Goal: Check status: Check status

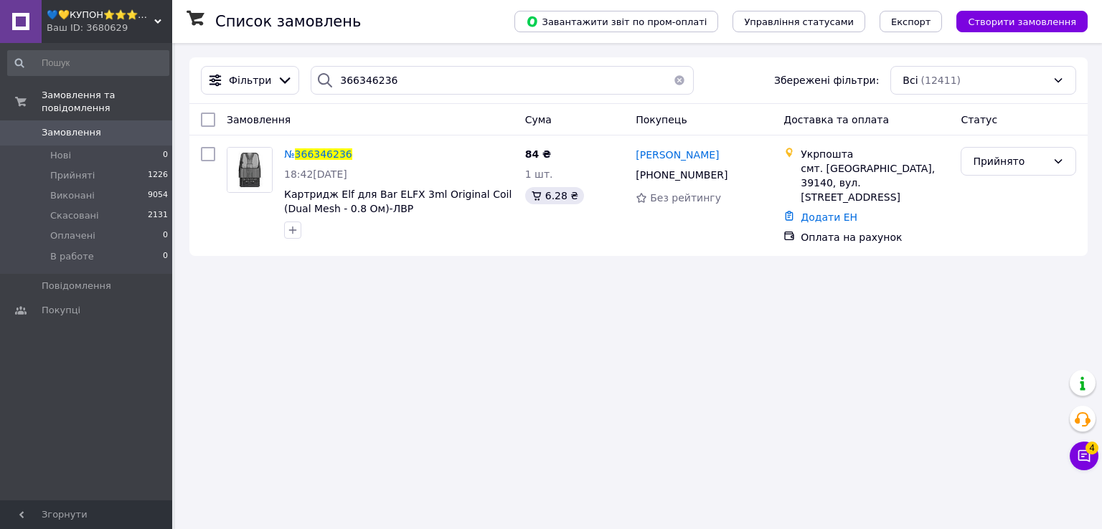
click at [157, 21] on use at bounding box center [157, 21] width 7 height 4
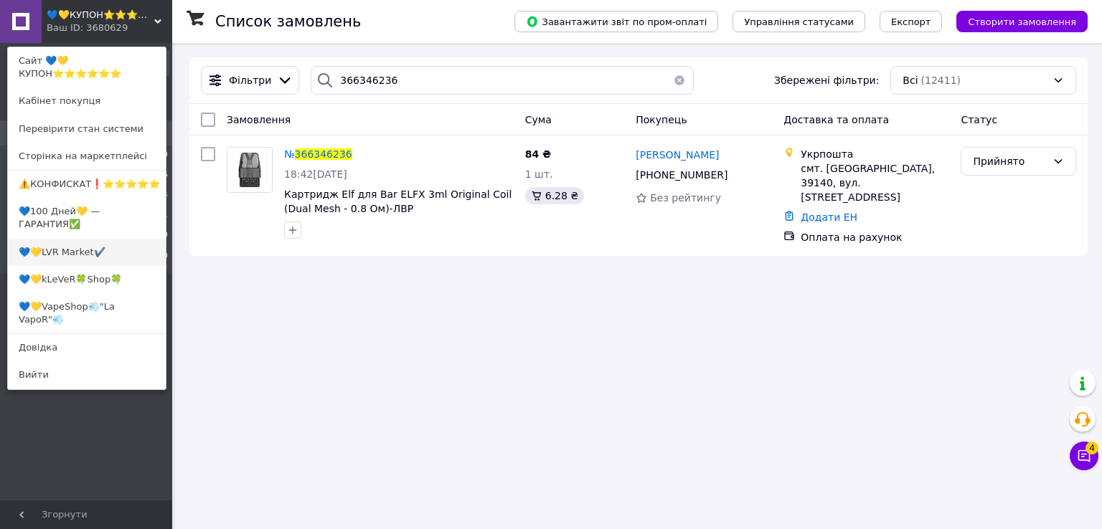
click at [80, 243] on link "💙💛LVR Market✔️" at bounding box center [87, 252] width 158 height 27
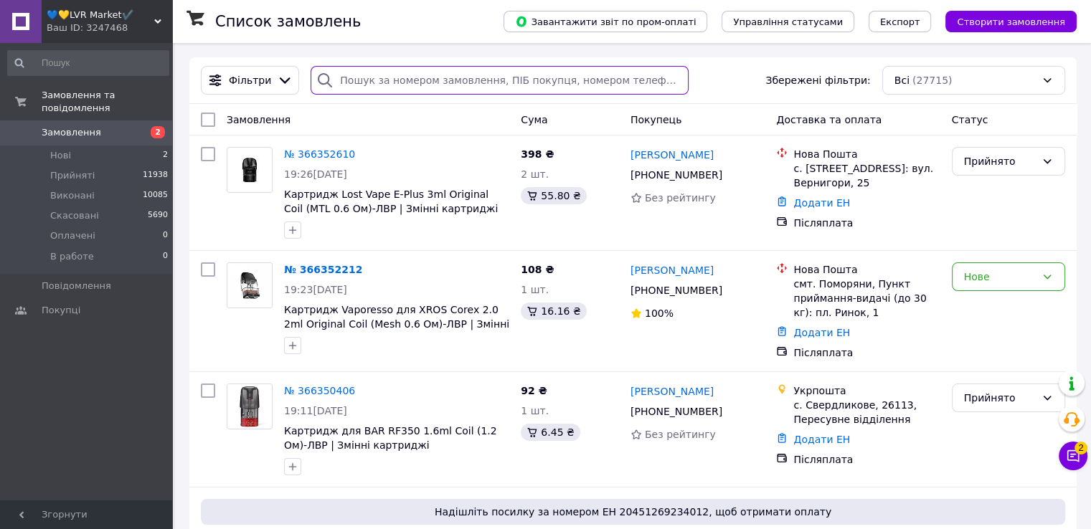
paste input "366352212"
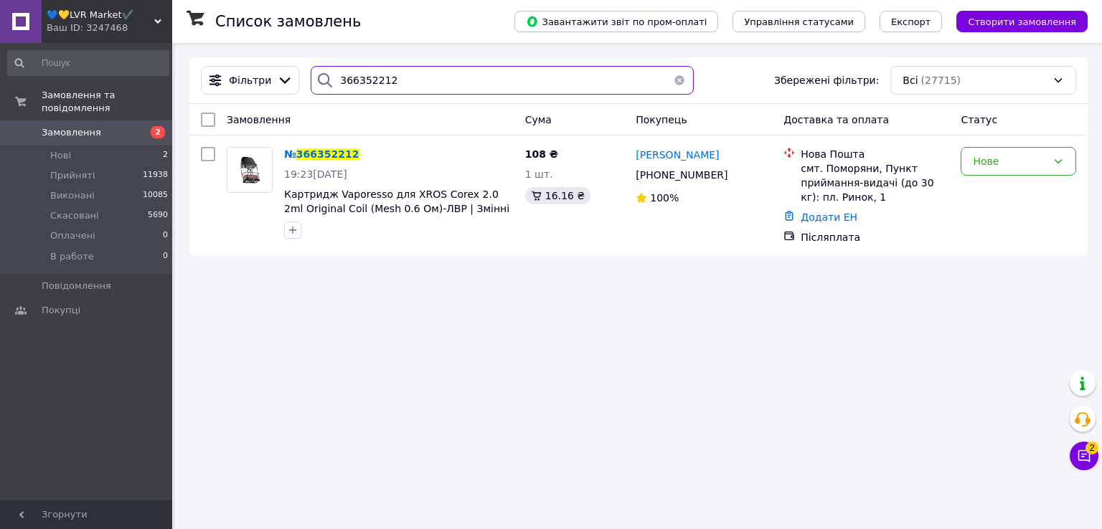
type input "366352212"
